Goal: Information Seeking & Learning: Find specific page/section

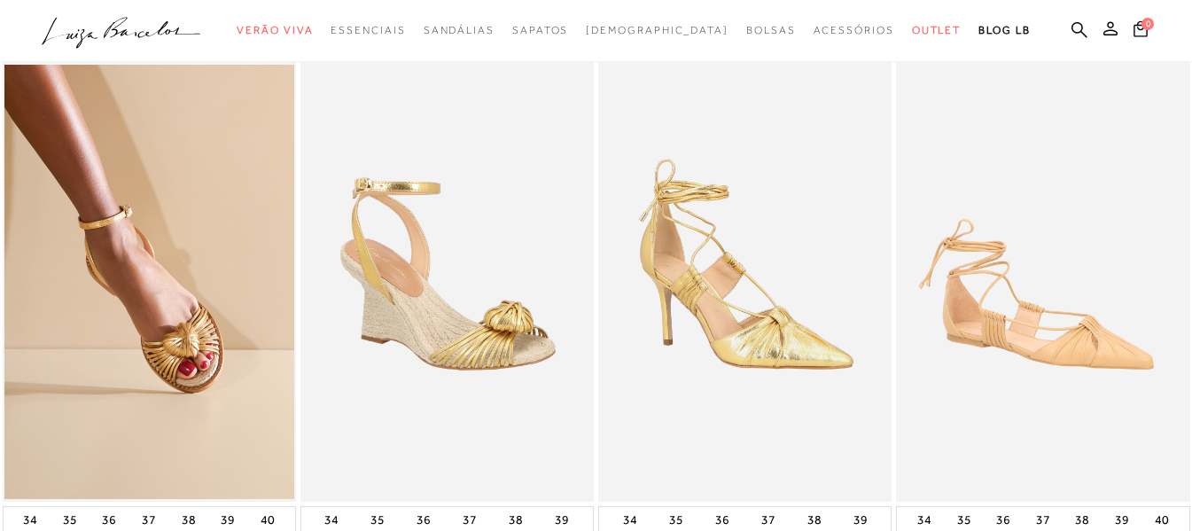
scroll to position [89, 0]
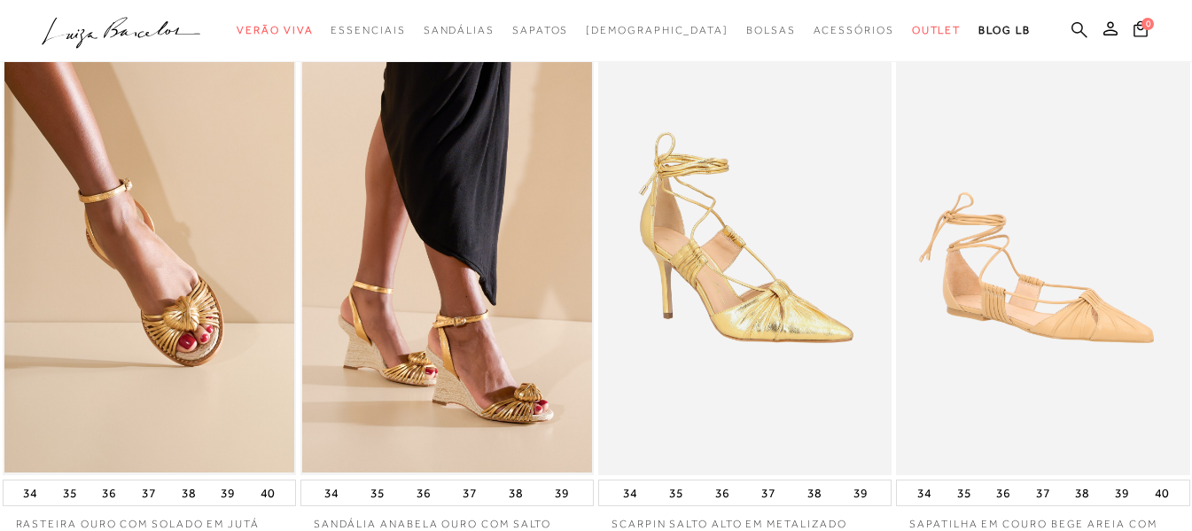
click at [1074, 32] on icon at bounding box center [1079, 29] width 16 height 16
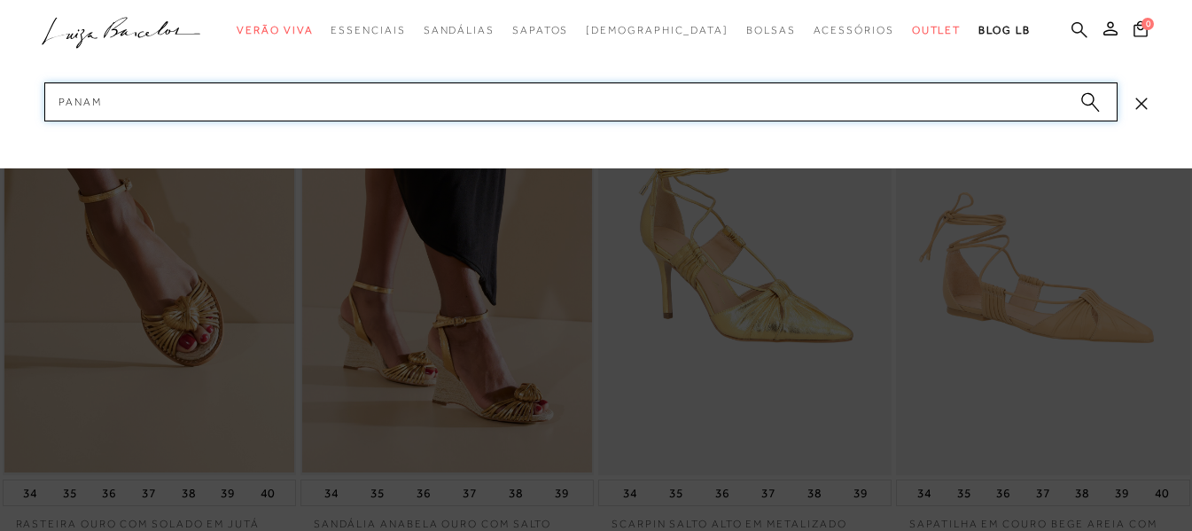
type input "PANAMA"
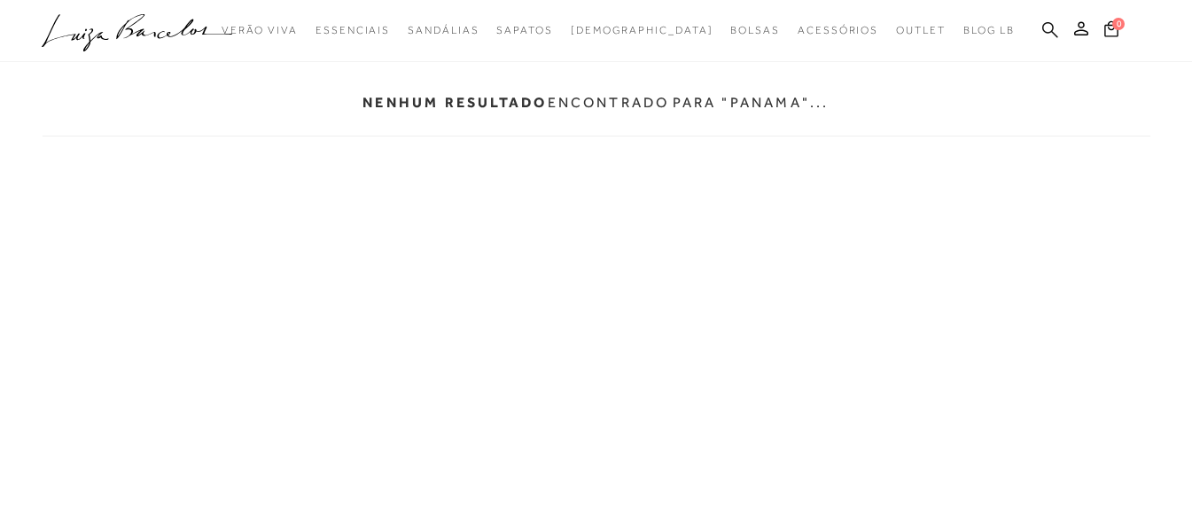
click at [1044, 33] on icon at bounding box center [1050, 29] width 16 height 17
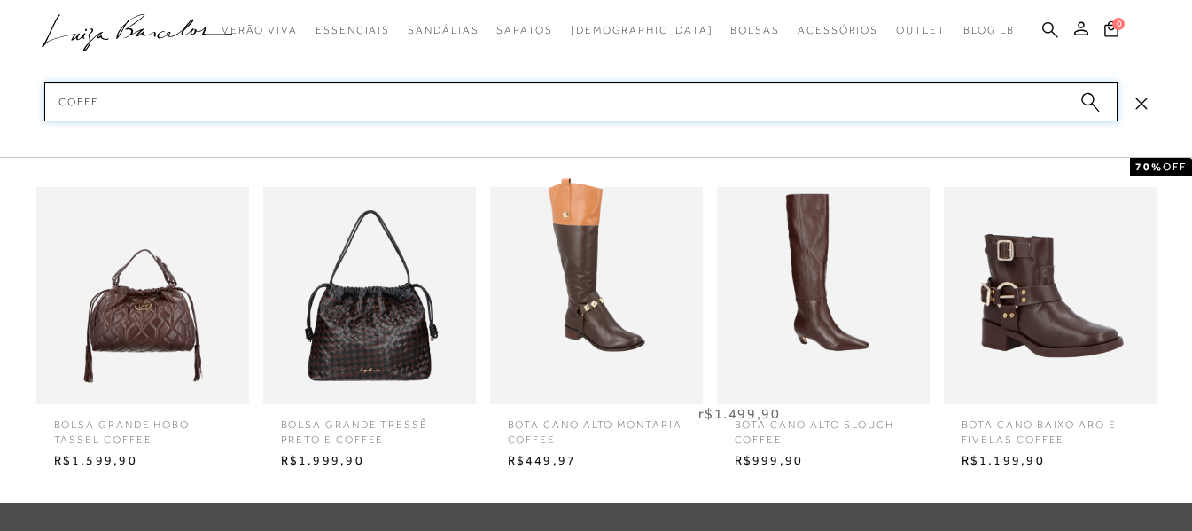
type input "COFFEE"
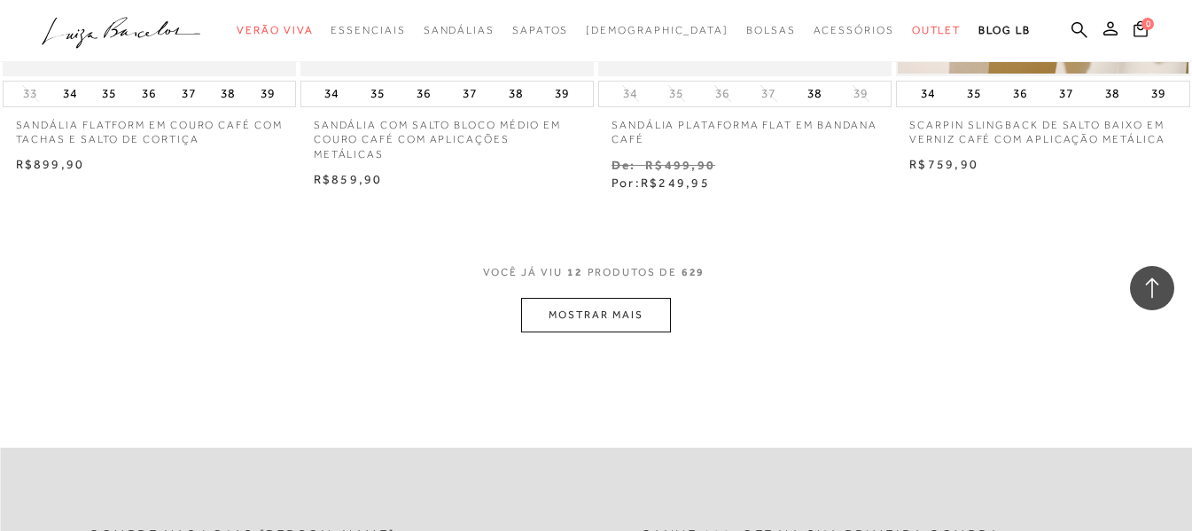
scroll to position [1683, 0]
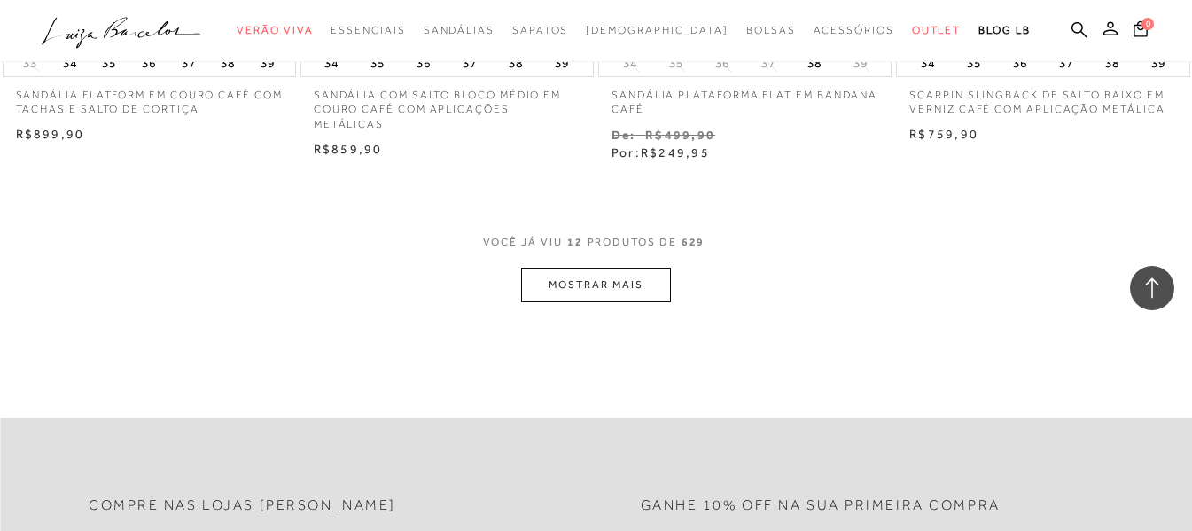
click at [589, 297] on button "MOSTRAR MAIS" at bounding box center [595, 285] width 149 height 35
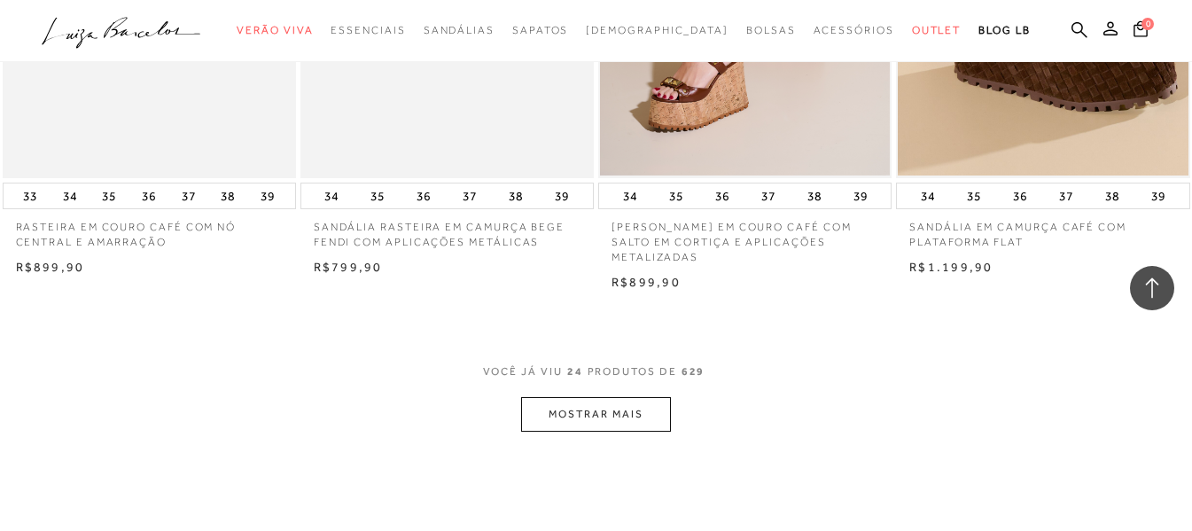
scroll to position [3456, 0]
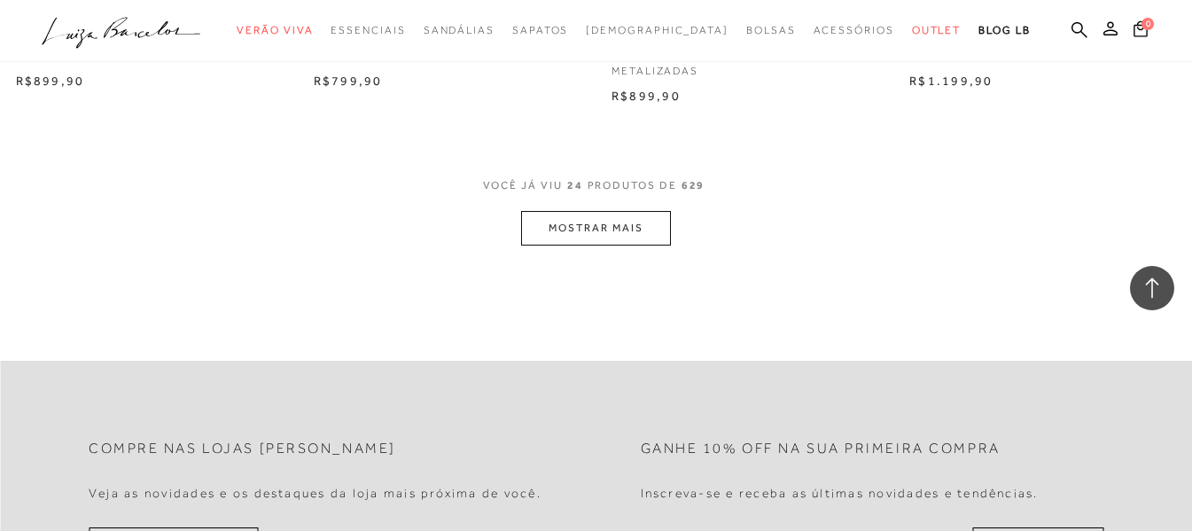
click at [652, 234] on button "MOSTRAR MAIS" at bounding box center [595, 228] width 149 height 35
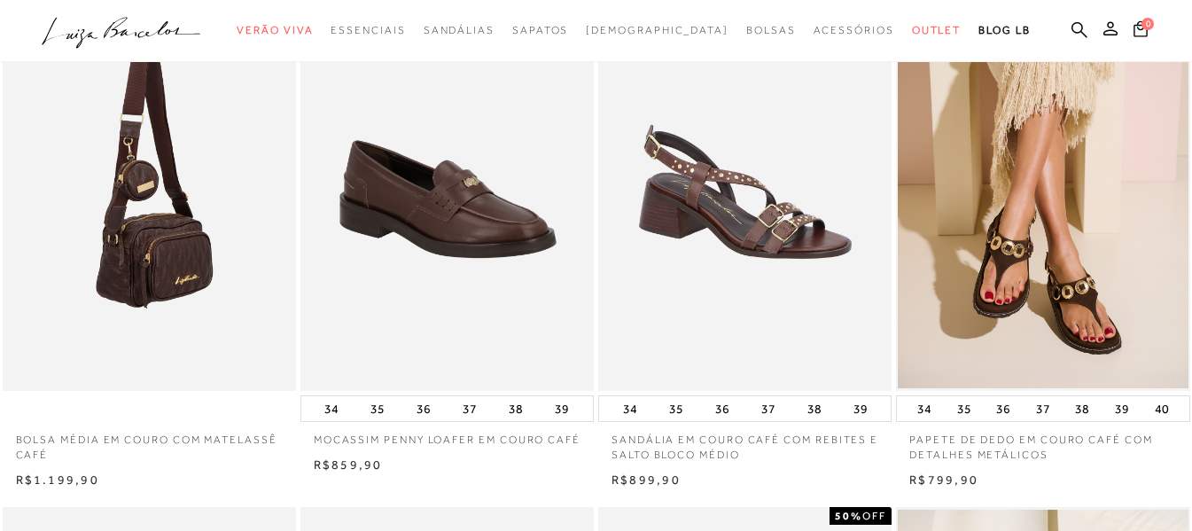
scroll to position [0, 0]
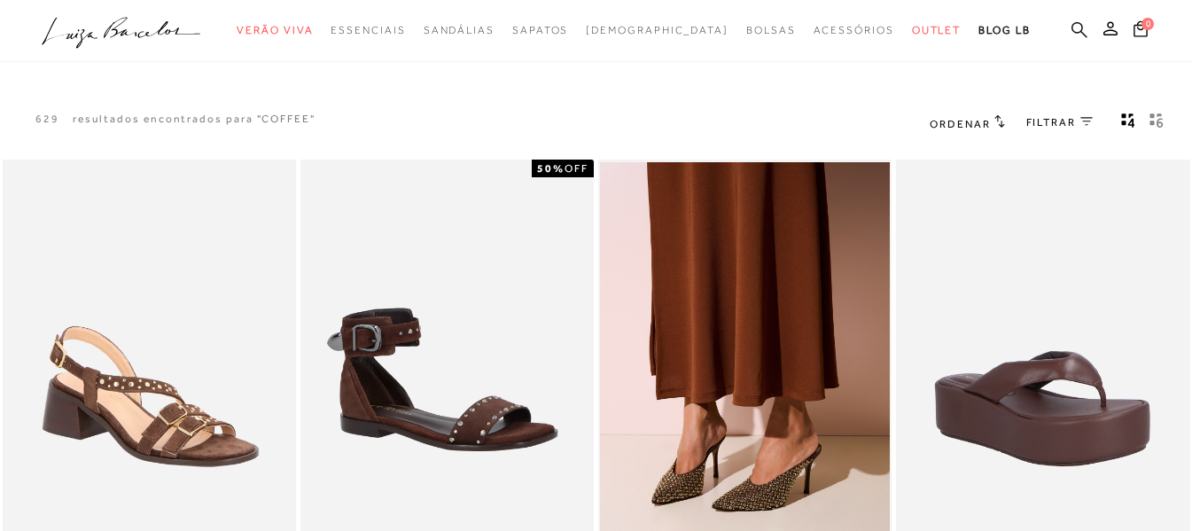
click at [1077, 29] on icon at bounding box center [1079, 29] width 16 height 17
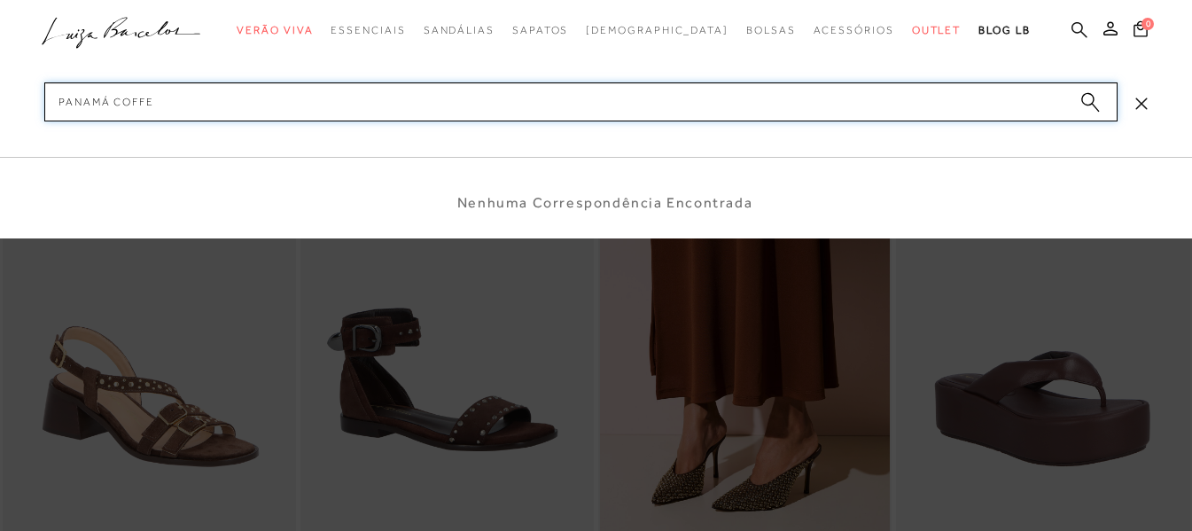
type input "PANAMÁ COFFEE"
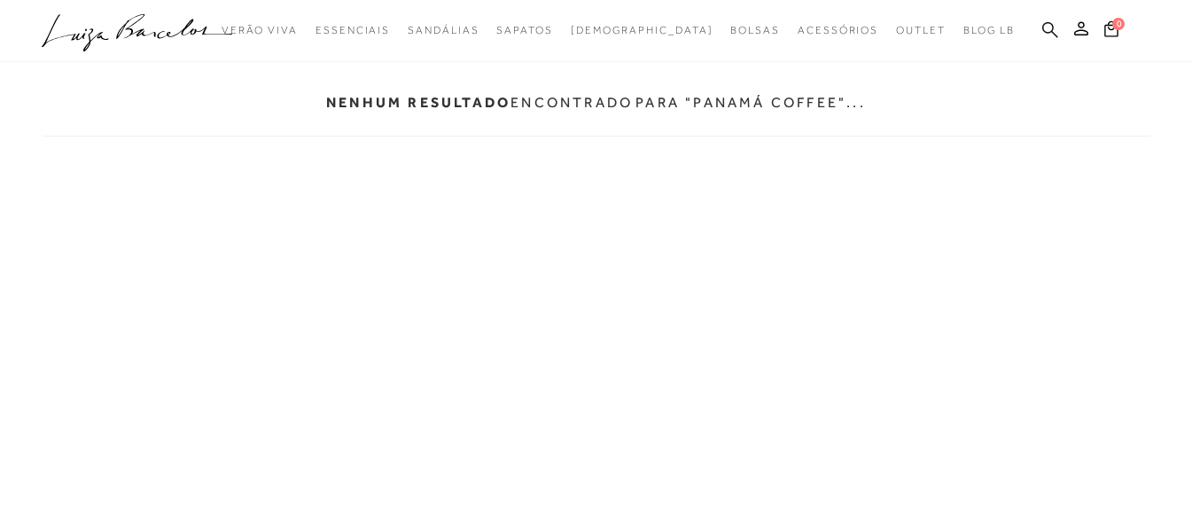
click at [1042, 32] on icon at bounding box center [1050, 29] width 16 height 17
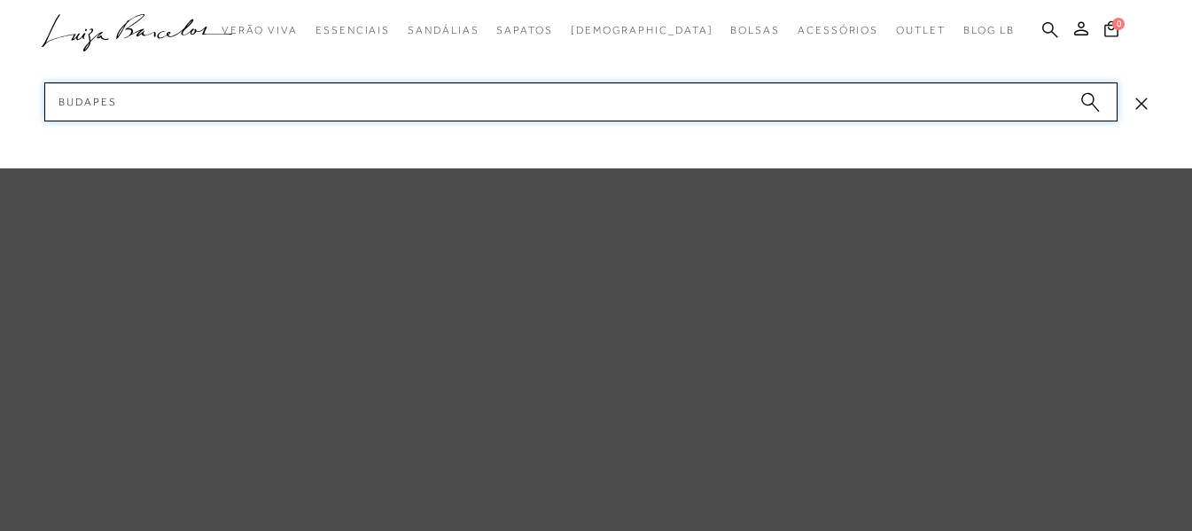
type input "BUDAPEST"
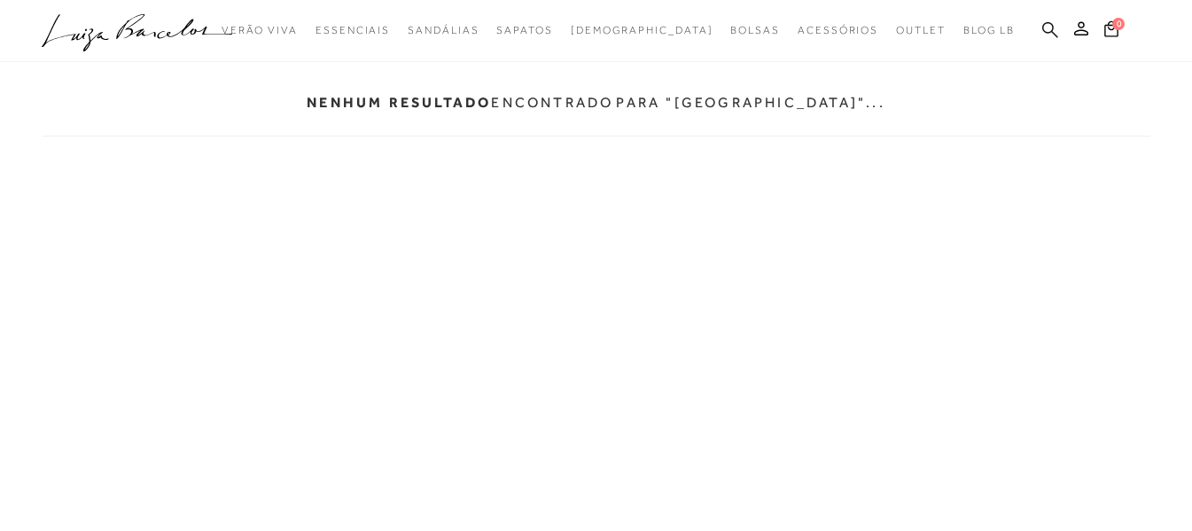
click at [1049, 34] on icon at bounding box center [1050, 29] width 16 height 17
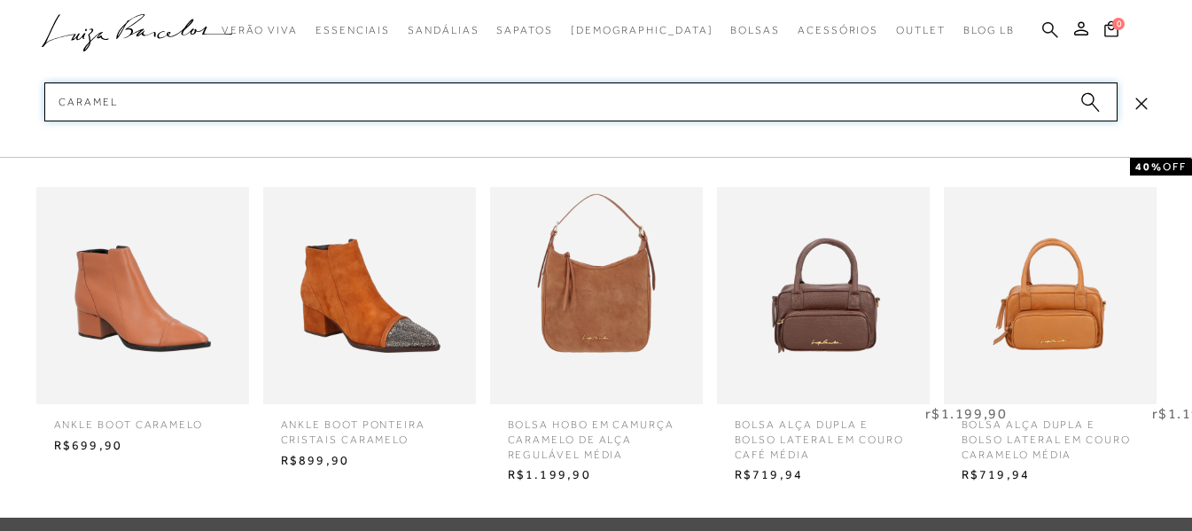
type input "CARAMELO"
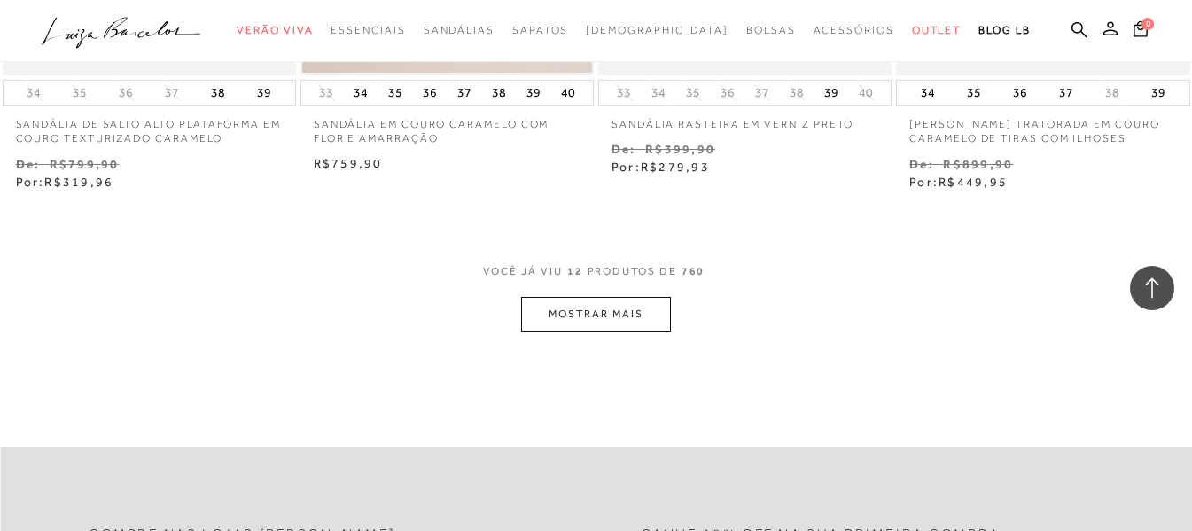
scroll to position [1683, 0]
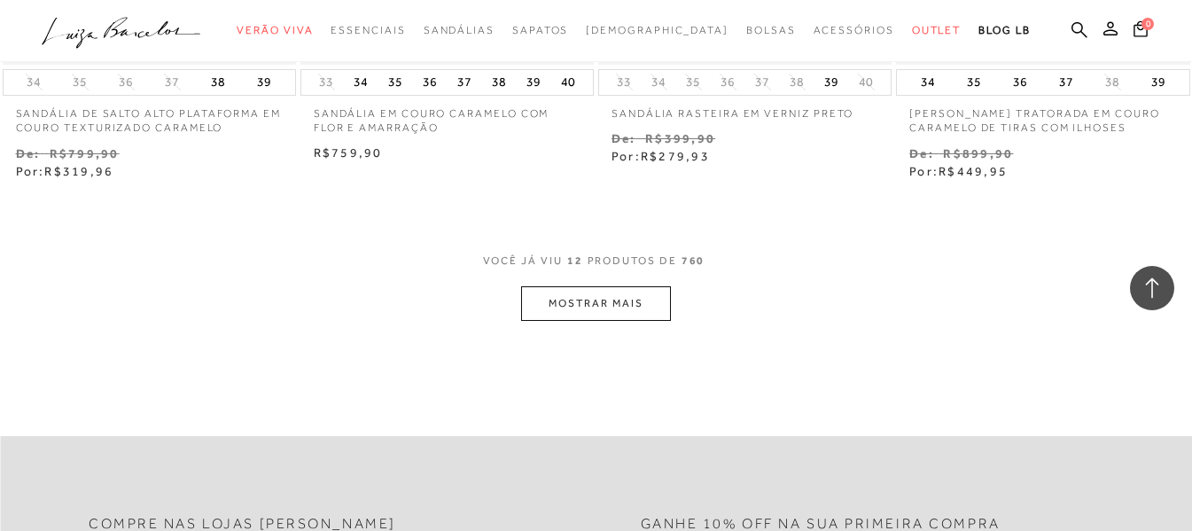
click at [641, 279] on div "VOCê JÁ VIU 12 PRODUTOS DE 760" at bounding box center [596, 269] width 227 height 33
click at [639, 298] on button "MOSTRAR MAIS" at bounding box center [595, 303] width 149 height 35
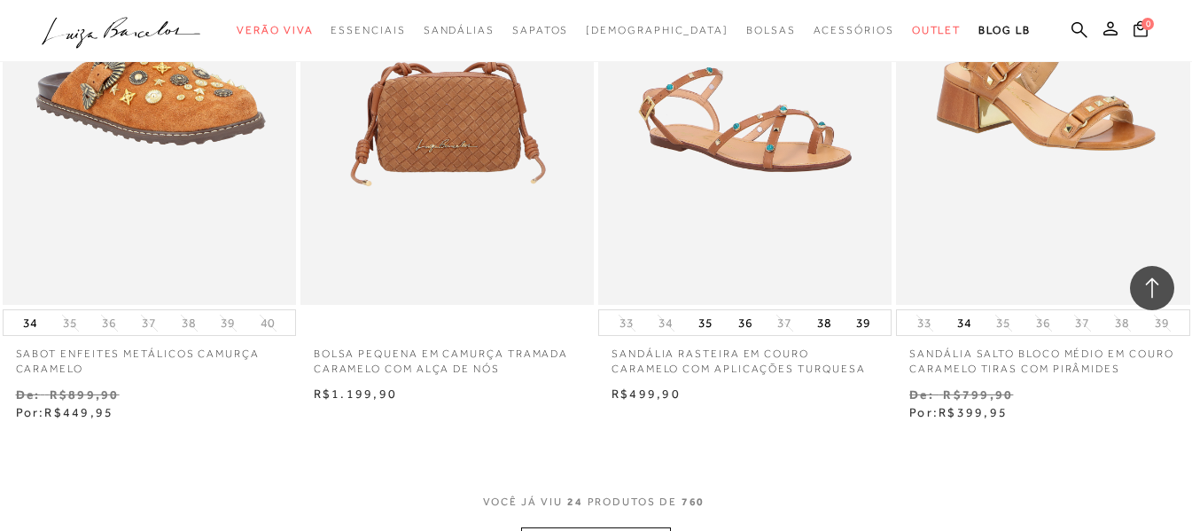
scroll to position [3190, 0]
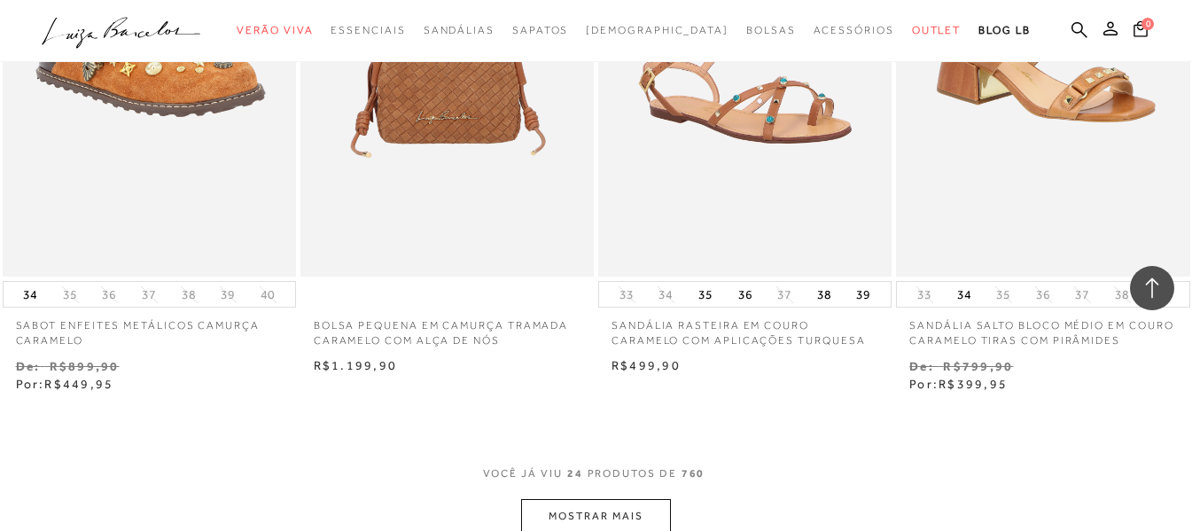
click at [650, 508] on button "MOSTRAR MAIS" at bounding box center [595, 516] width 149 height 35
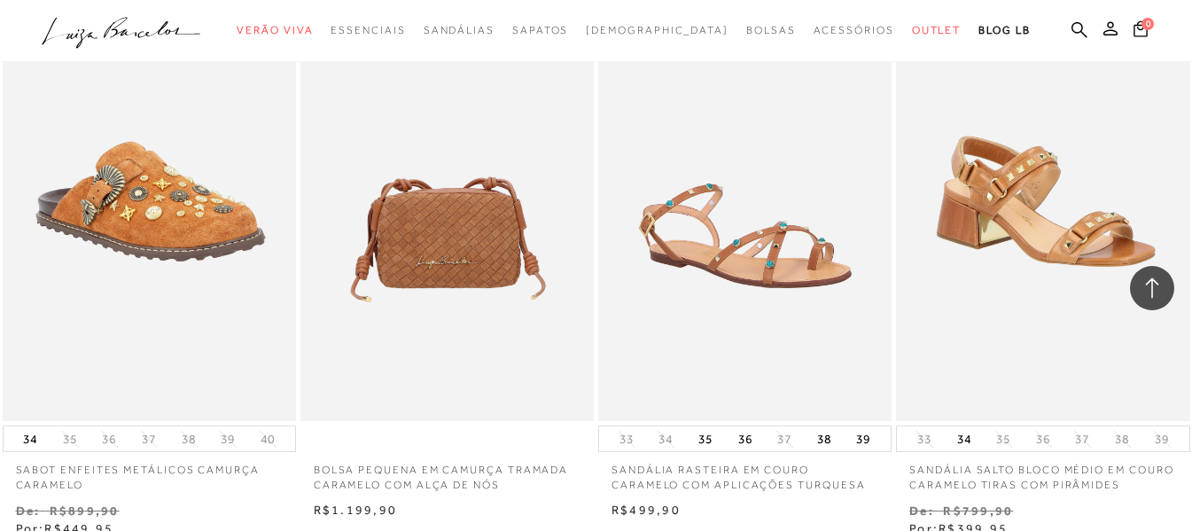
scroll to position [0, 0]
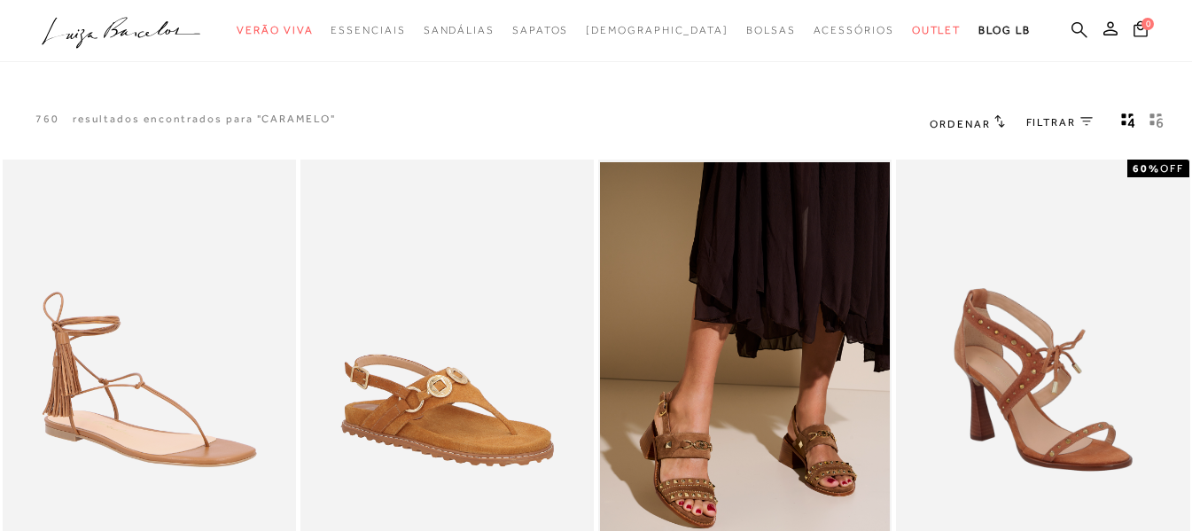
click at [1076, 1] on div "categoryHeader .a{fill-rule:evenodd;} Verão Viva Mule" at bounding box center [596, 0] width 1192 height 1
click at [1078, 23] on icon at bounding box center [1079, 29] width 16 height 16
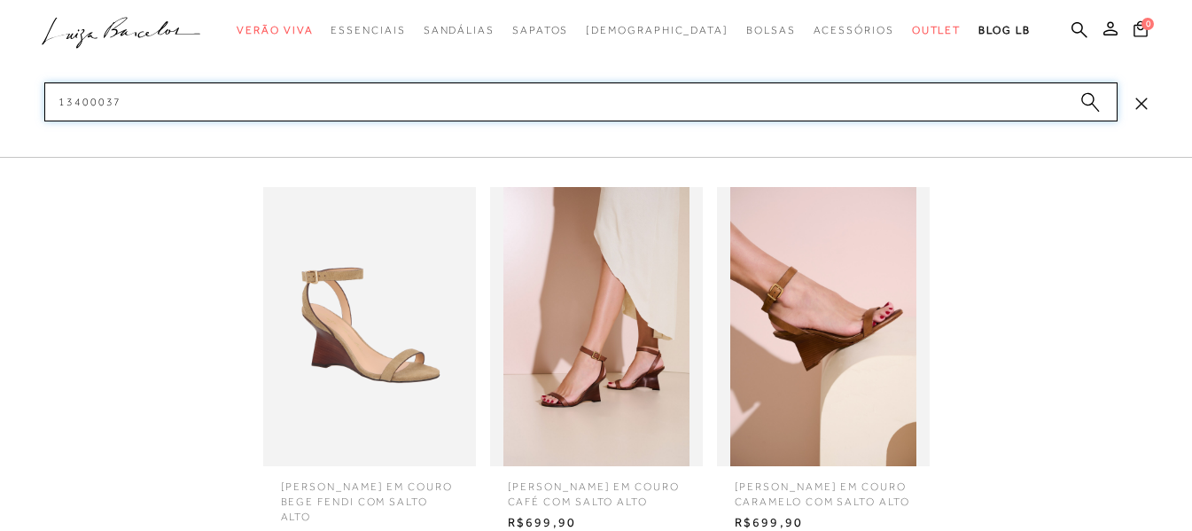
scroll to position [532, 0]
type input "13400037"
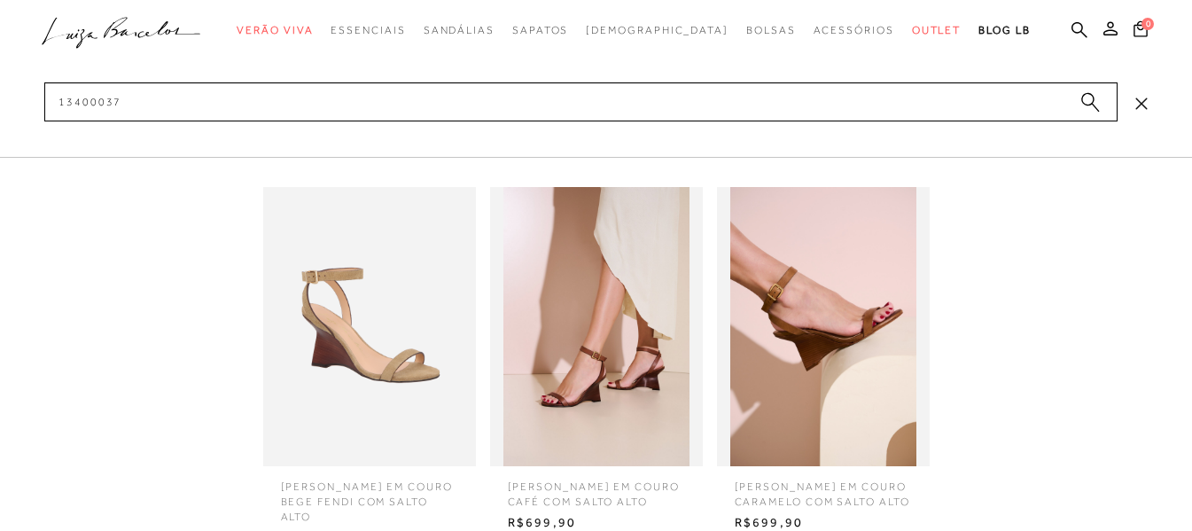
click at [857, 352] on img at bounding box center [823, 326] width 213 height 279
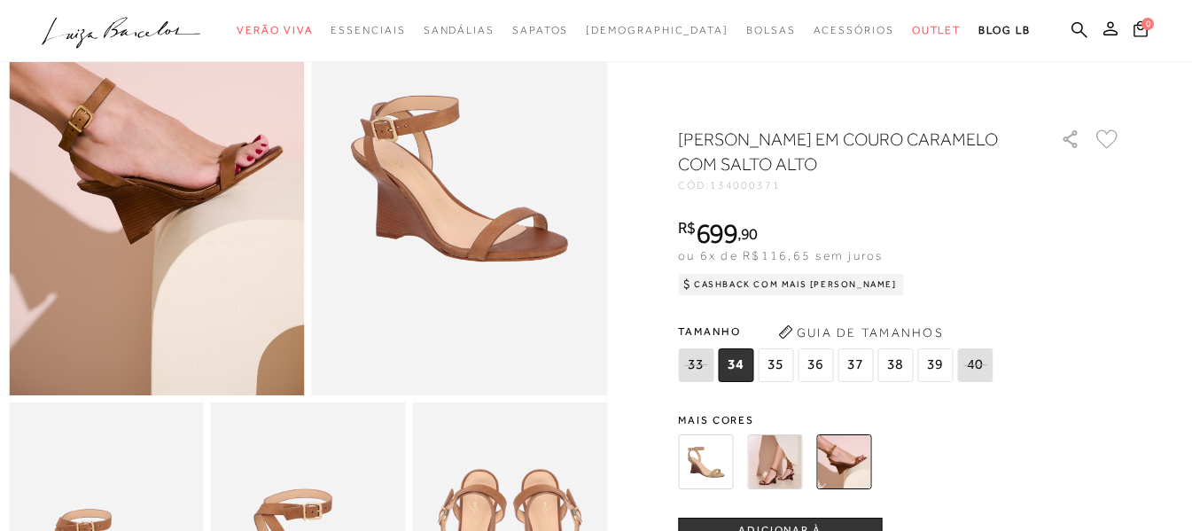
scroll to position [214, 0]
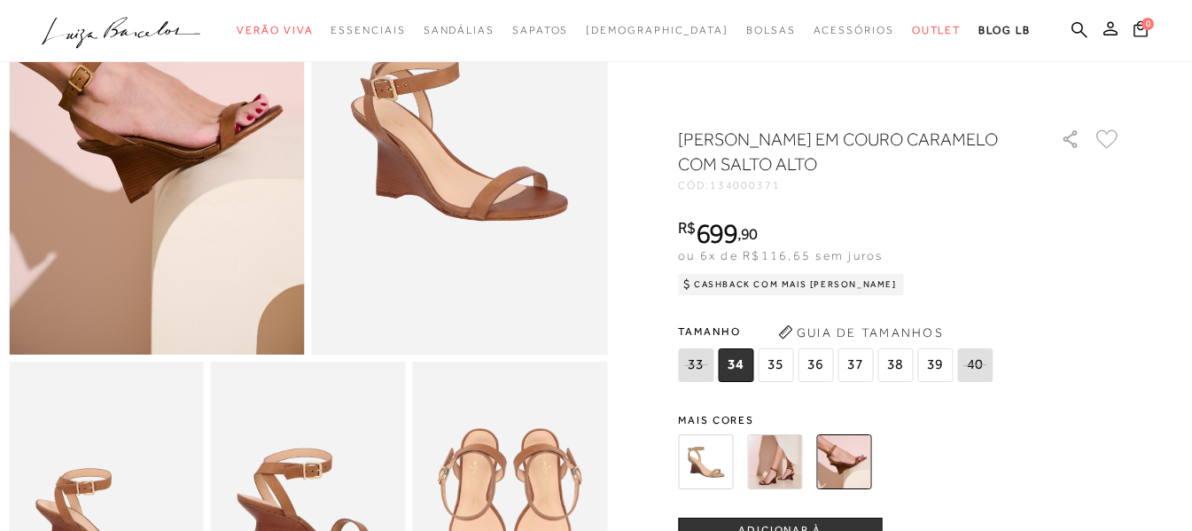
click at [771, 464] on img at bounding box center [774, 461] width 55 height 55
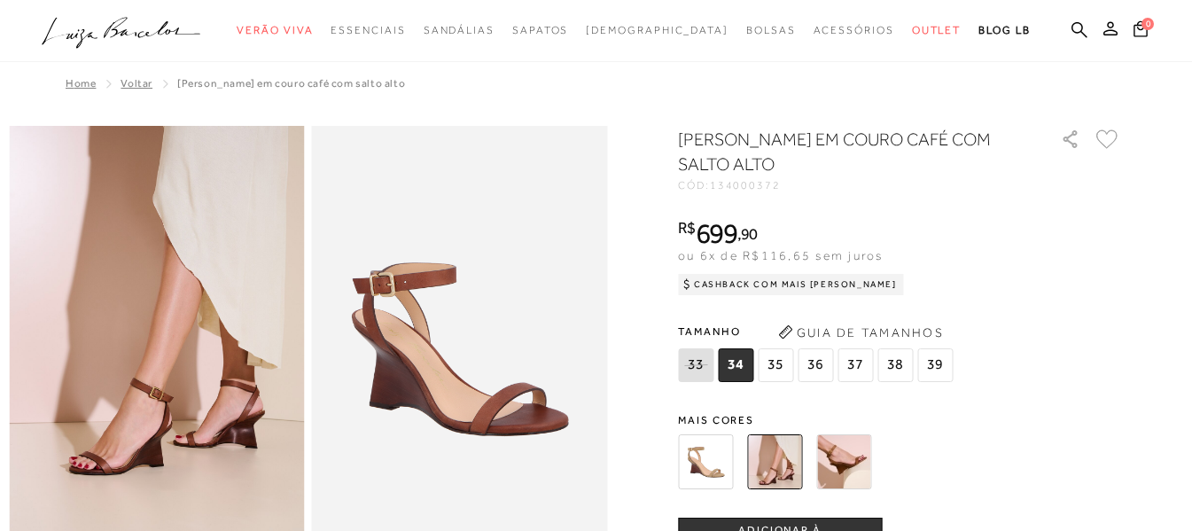
click at [726, 451] on img at bounding box center [705, 461] width 55 height 55
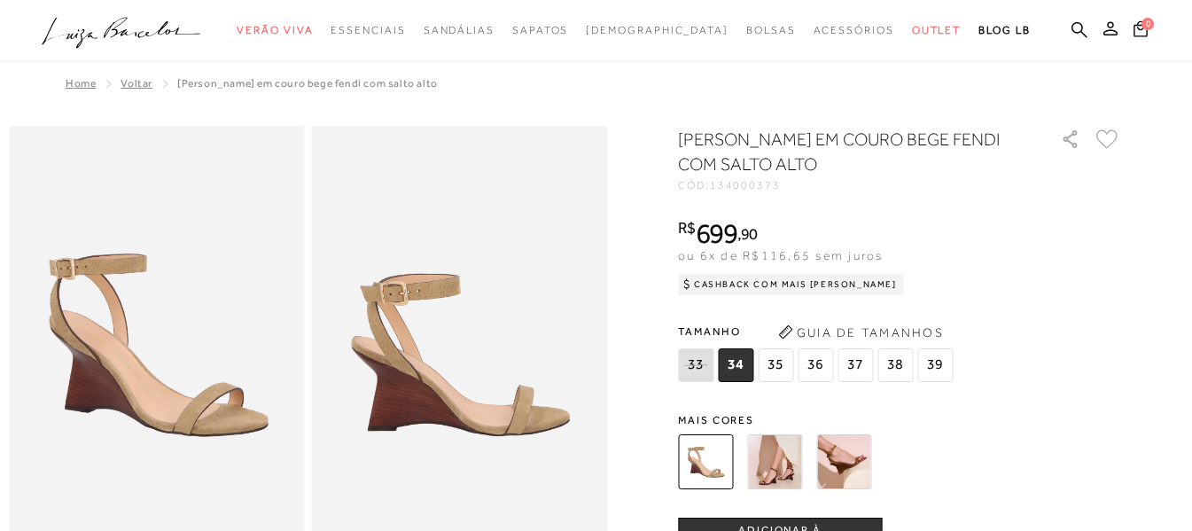
click at [1087, 25] on ul ".a{fill-rule:evenodd;} Verão Viva Em alta Favoritos das Influenciadoras Apostas…" at bounding box center [583, 30] width 1082 height 33
click at [1069, 27] on ul ".a{fill-rule:evenodd;} Verão Viva Em alta Favoritos das Influenciadoras Apostas…" at bounding box center [583, 30] width 1082 height 33
click at [1077, 29] on icon at bounding box center [1079, 29] width 16 height 17
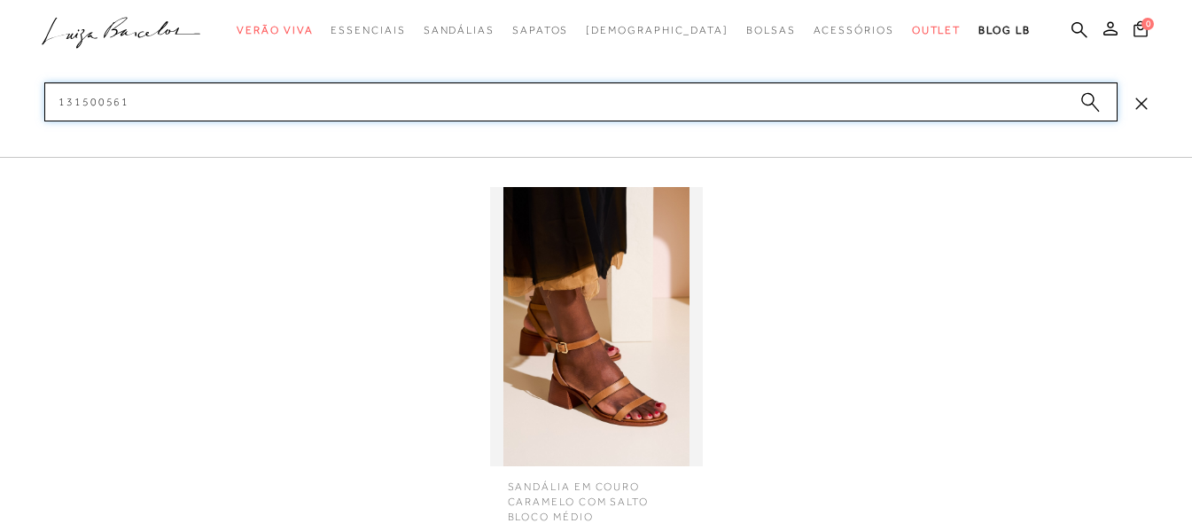
type input "131500561"
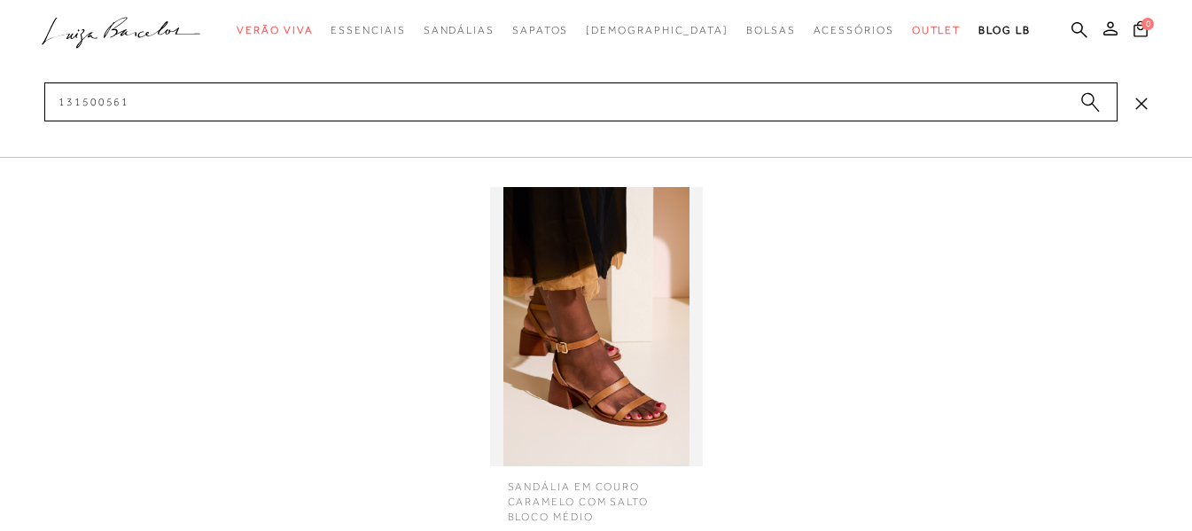
click at [668, 305] on img at bounding box center [596, 326] width 213 height 279
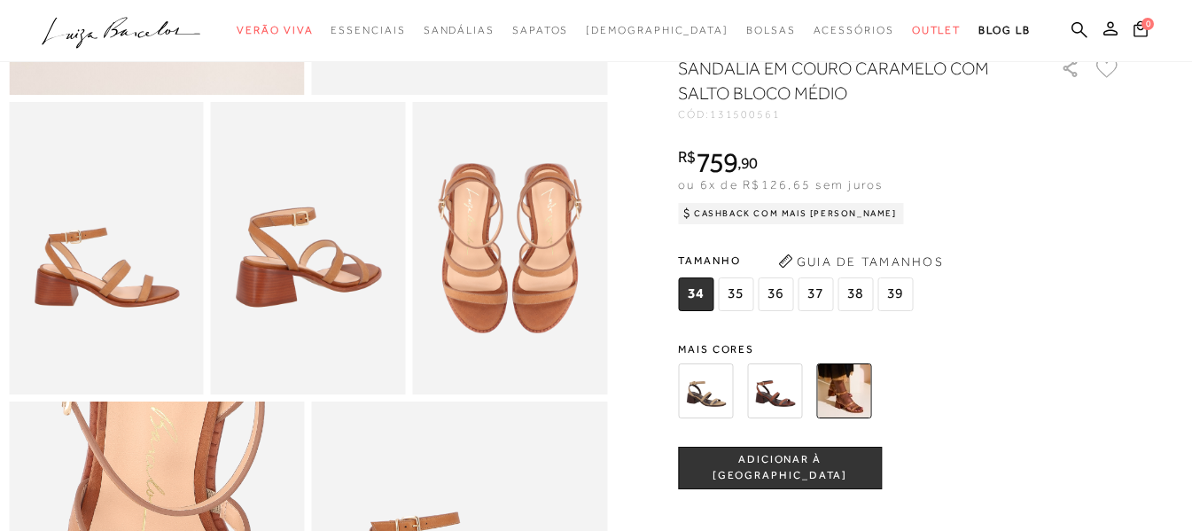
scroll to position [443, 0]
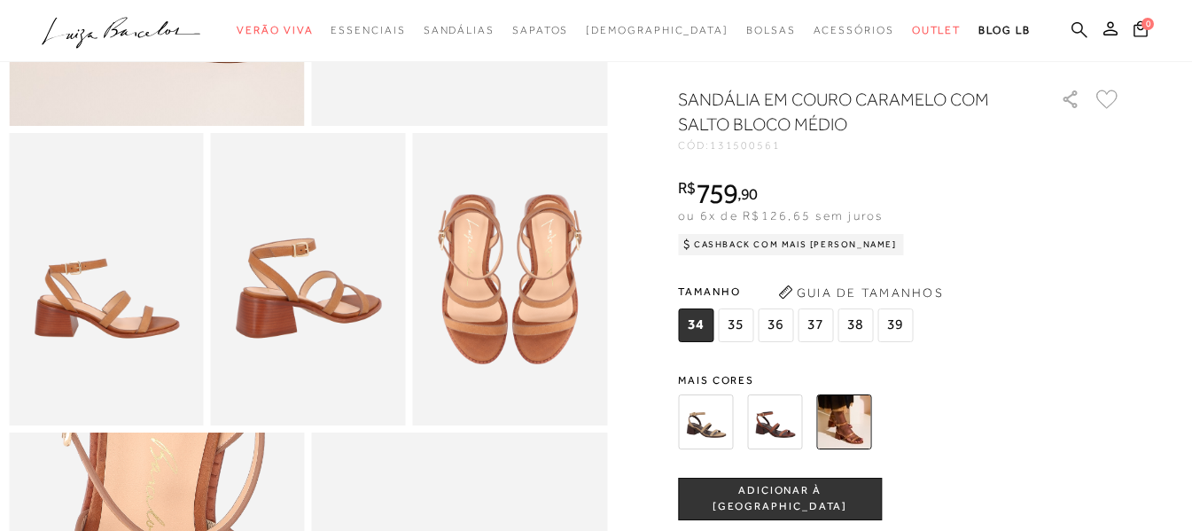
click at [1077, 35] on icon at bounding box center [1079, 29] width 16 height 17
click at [1072, 35] on icon at bounding box center [1079, 29] width 16 height 17
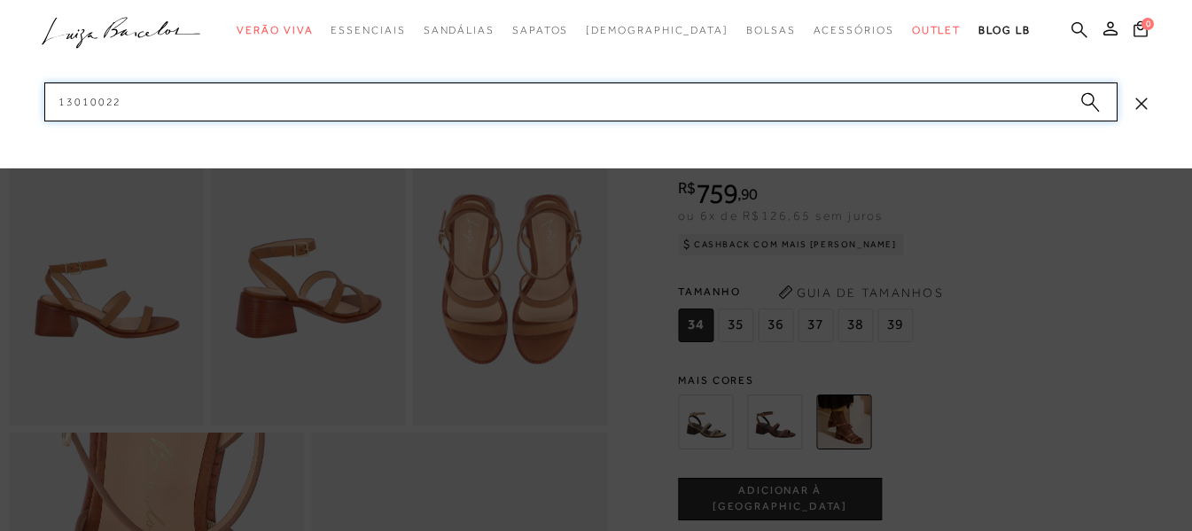
type input "13010022"
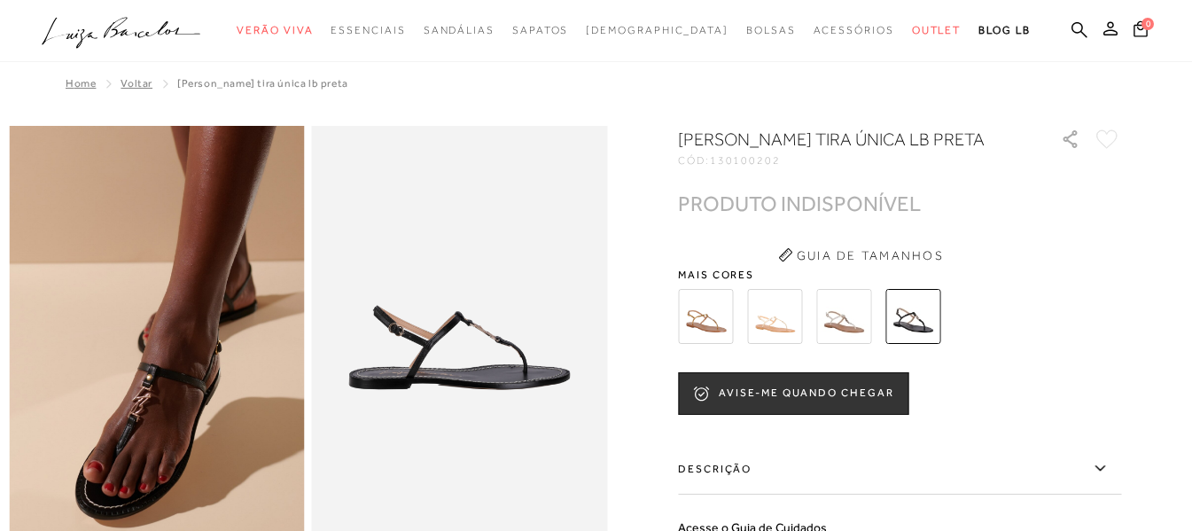
click at [696, 344] on img at bounding box center [705, 316] width 55 height 55
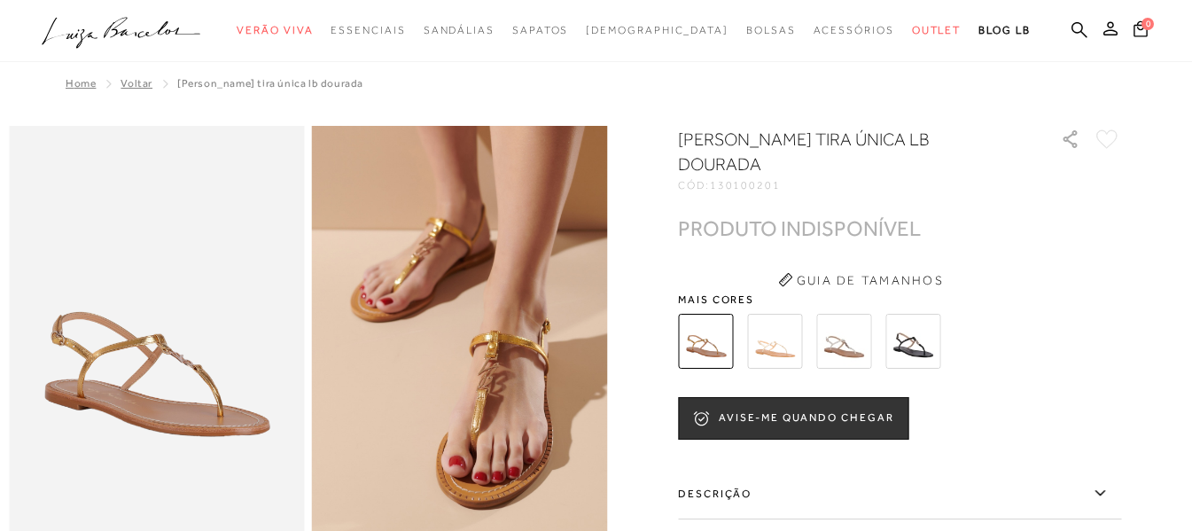
click at [785, 346] on img at bounding box center [774, 341] width 55 height 55
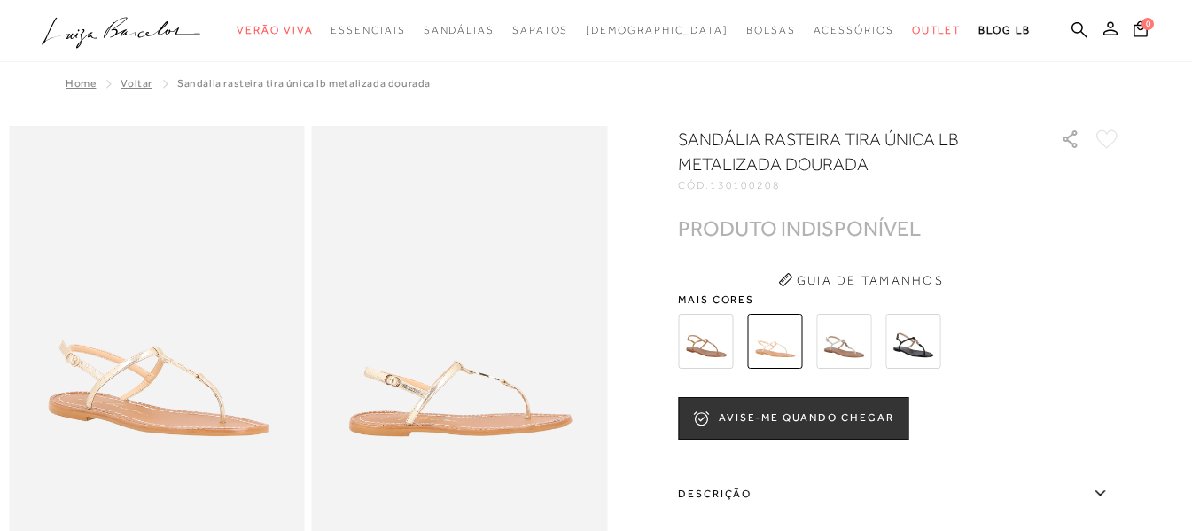
click at [853, 340] on img at bounding box center [843, 341] width 55 height 55
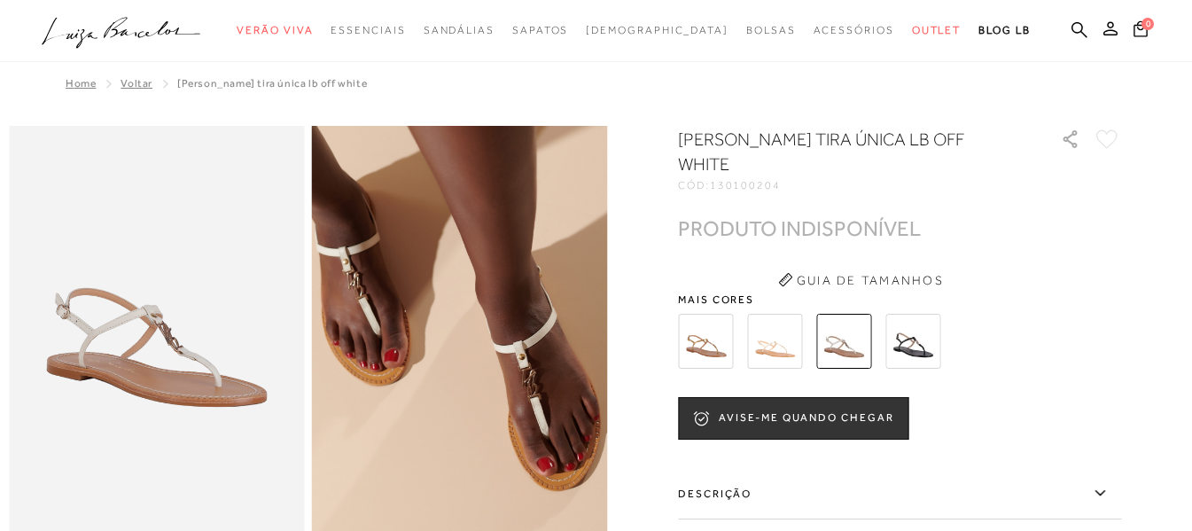
click at [706, 354] on img at bounding box center [705, 341] width 55 height 55
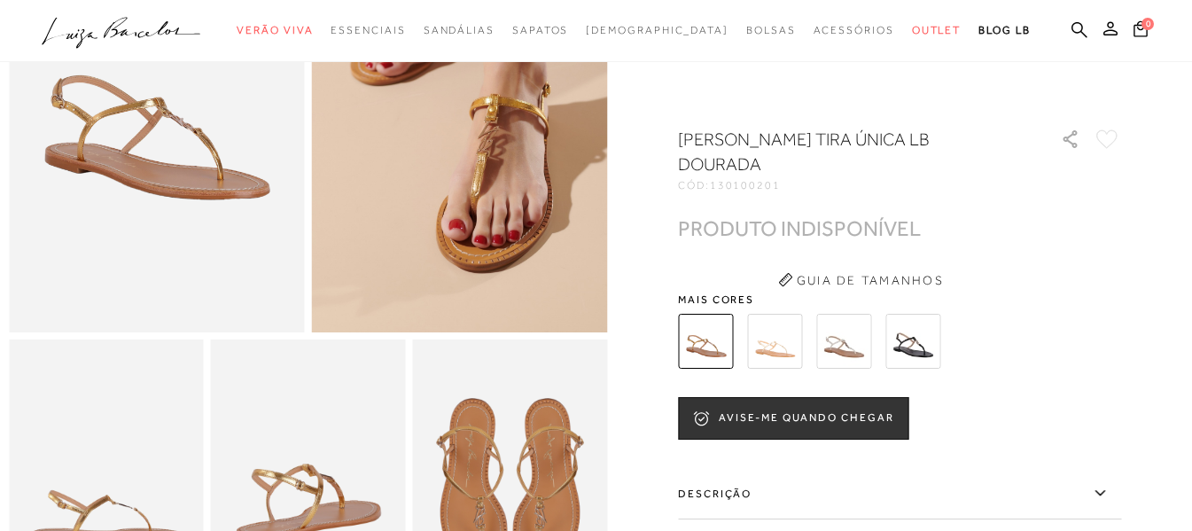
scroll to position [266, 0]
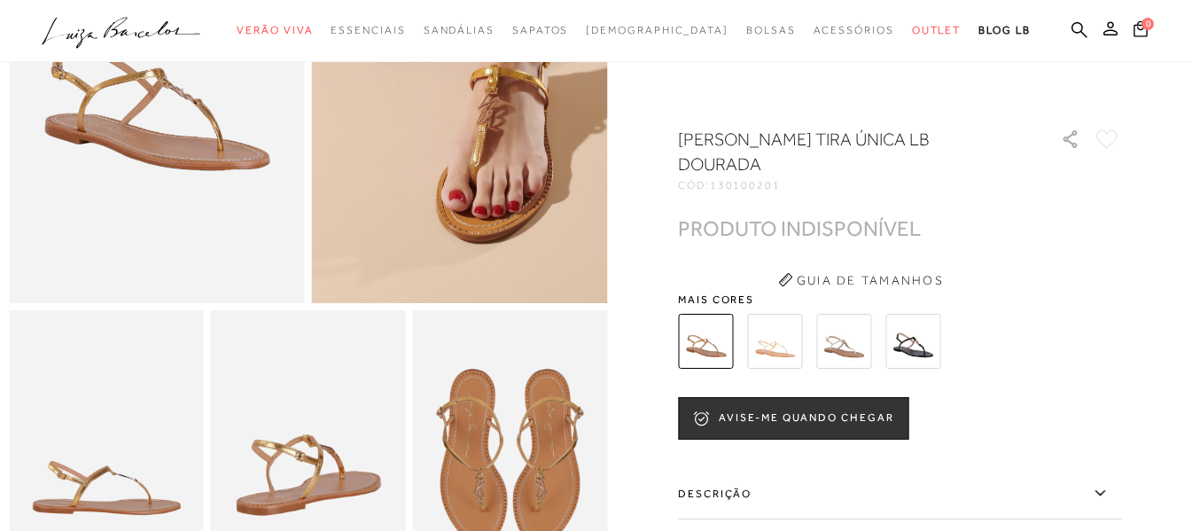
click at [882, 351] on div at bounding box center [879, 341] width 412 height 66
click at [862, 354] on img at bounding box center [843, 341] width 55 height 55
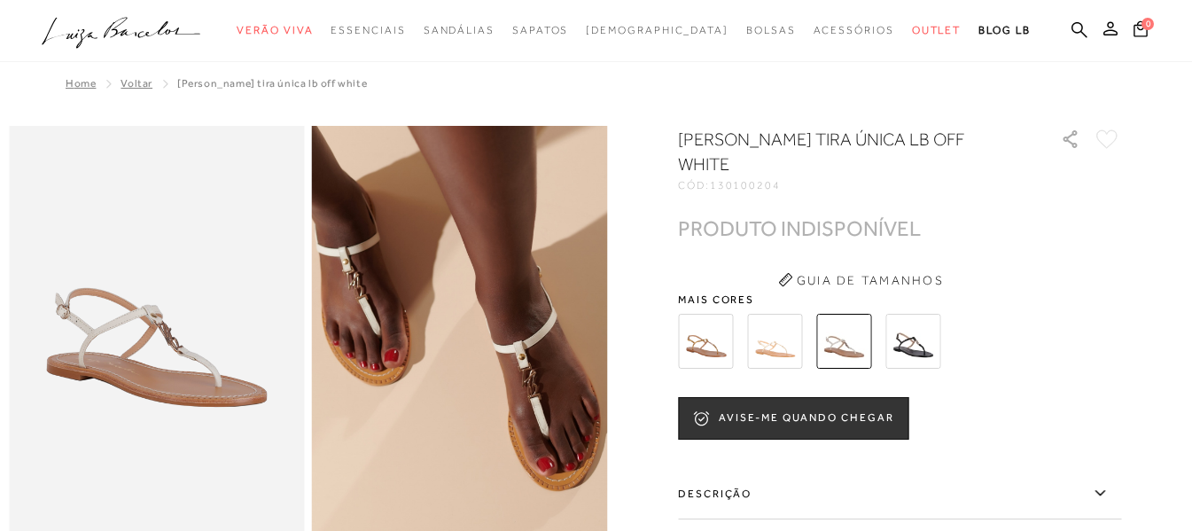
click at [1092, 23] on ul ".a{fill-rule:evenodd;} Verão Viva Em alta Favoritos das Influenciadoras Apostas…" at bounding box center [583, 30] width 1082 height 33
click at [1077, 24] on icon at bounding box center [1079, 29] width 16 height 17
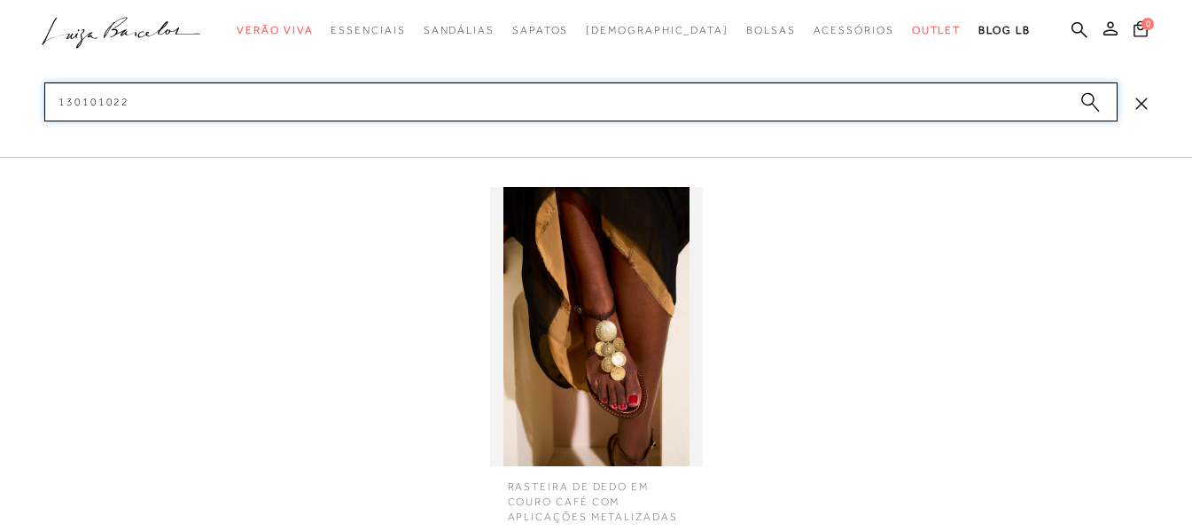
type input "130101022"
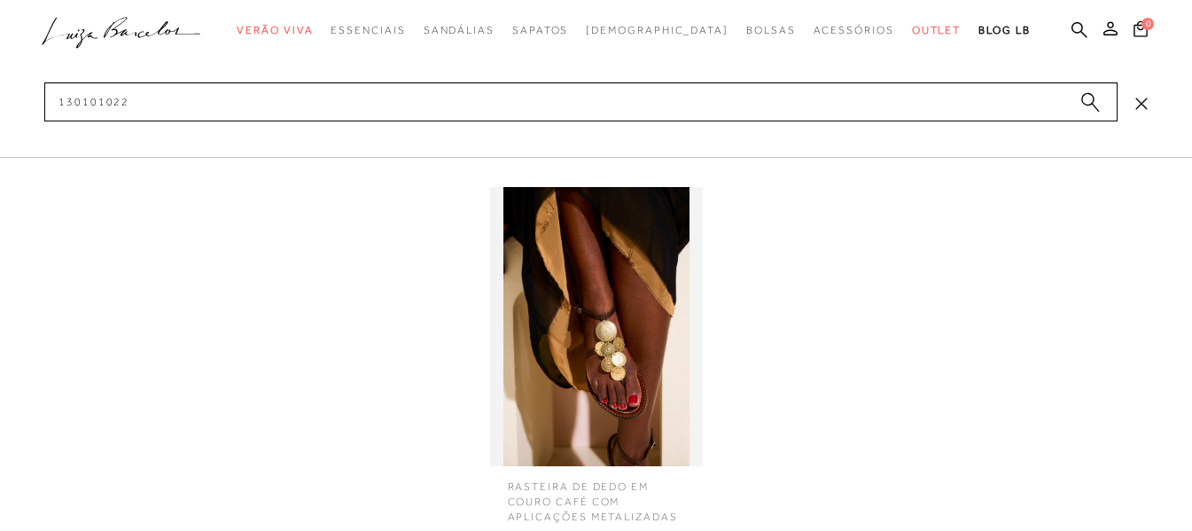
click at [675, 323] on img at bounding box center [596, 326] width 213 height 279
